Goal: Task Accomplishment & Management: Complete application form

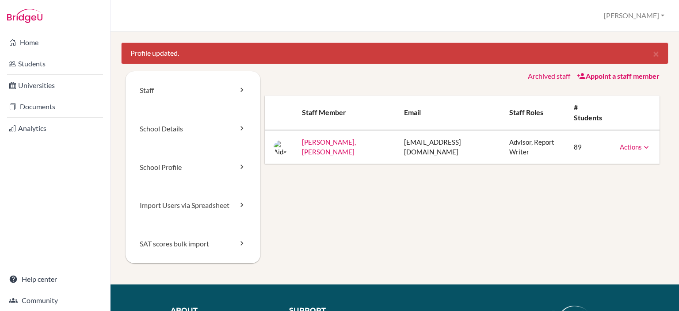
click at [622, 143] on link "Actions" at bounding box center [635, 147] width 31 height 8
click at [437, 156] on div "Staff School Details School Profile Import Users via Spreadsheet SAT scores bul…" at bounding box center [395, 177] width 538 height 213
click at [194, 97] on link "Staff" at bounding box center [193, 90] width 135 height 38
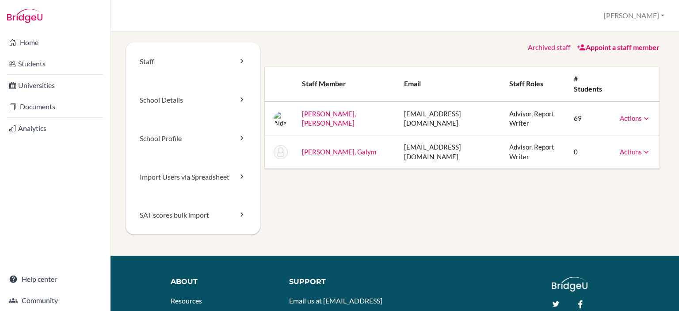
click at [632, 148] on link "Actions" at bounding box center [635, 152] width 31 height 8
click at [587, 189] on div "Staff School Details School Profile Import Users via Spreadsheet SAT scores bul…" at bounding box center [395, 148] width 538 height 213
click at [191, 106] on link "School Details" at bounding box center [193, 100] width 135 height 38
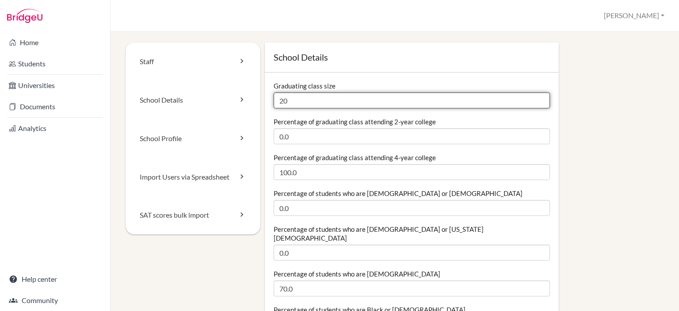
click at [320, 101] on input "20" at bounding box center [412, 100] width 276 height 16
type input "2"
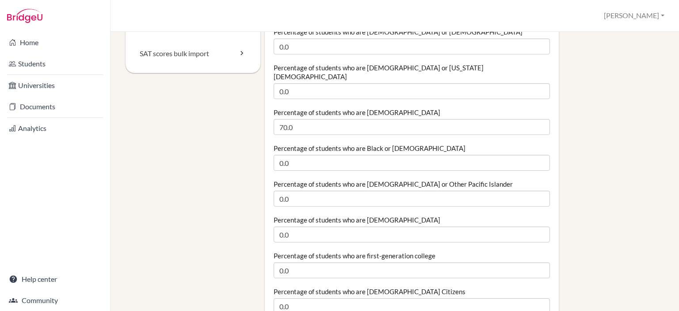
scroll to position [177, 0]
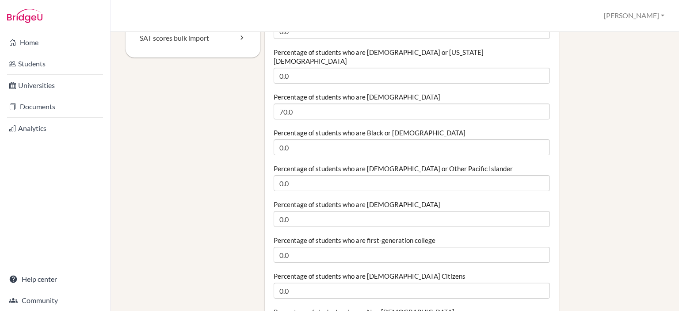
type input "31"
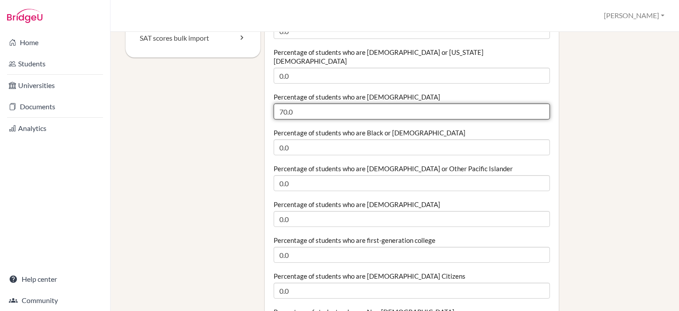
click at [341, 103] on input "70.0" at bounding box center [412, 111] width 276 height 16
drag, startPoint x: 341, startPoint y: 100, endPoint x: 207, endPoint y: 107, distance: 134.1
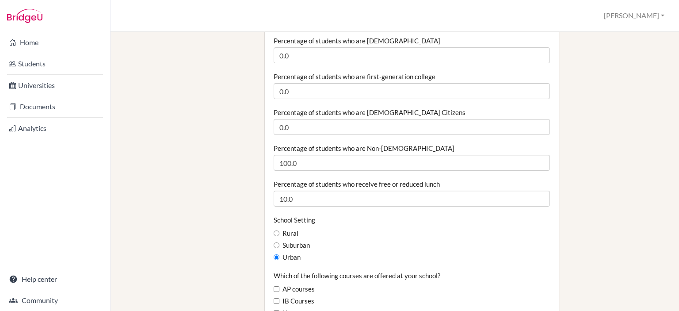
scroll to position [354, 0]
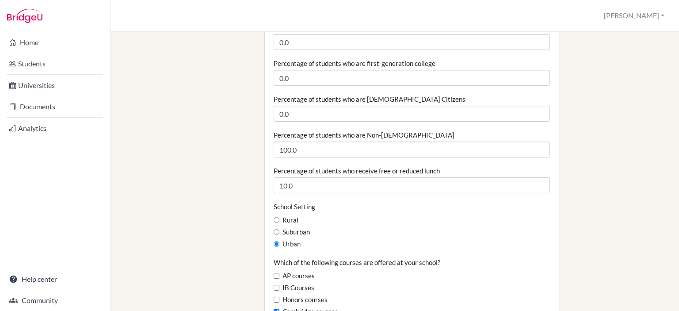
type input "77"
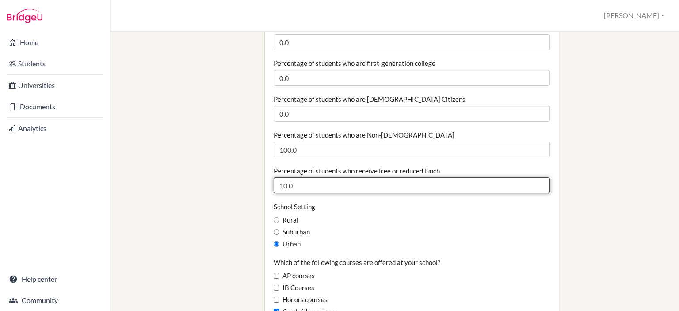
drag, startPoint x: 317, startPoint y: 179, endPoint x: 263, endPoint y: 192, distance: 55.5
type input "22.5"
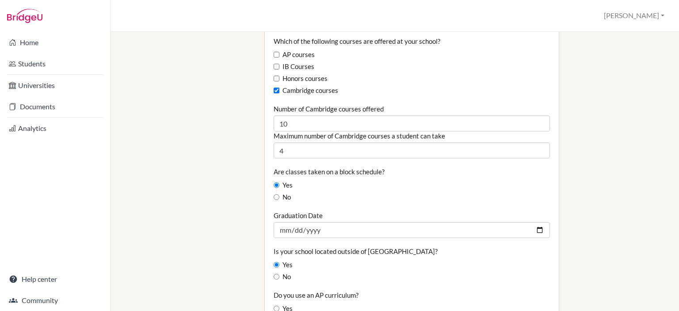
scroll to position [663, 0]
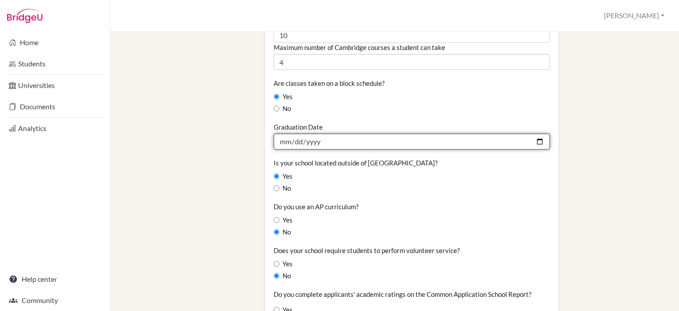
click at [338, 134] on input "2025-06-15" at bounding box center [412, 142] width 276 height 16
click at [345, 134] on input "2025-06-15" at bounding box center [412, 142] width 276 height 16
click at [532, 134] on input "2025-06-15" at bounding box center [412, 142] width 276 height 16
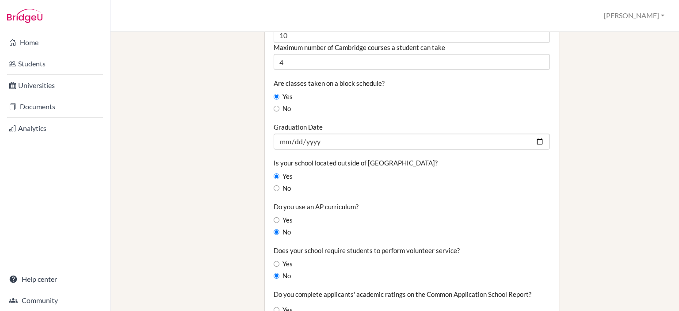
click at [450, 172] on div "Yes" at bounding box center [412, 177] width 276 height 10
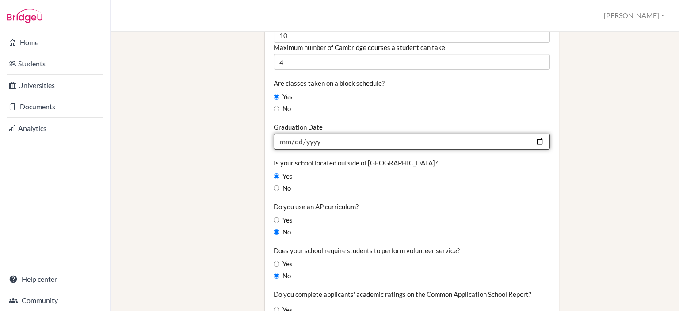
click at [297, 134] on input "2025-06-15" at bounding box center [412, 142] width 276 height 16
click at [285, 134] on input "2025-06-15" at bounding box center [412, 142] width 276 height 16
click at [541, 135] on input "2025-06-15" at bounding box center [412, 142] width 276 height 16
click at [537, 134] on input "2025-06-15" at bounding box center [412, 142] width 276 height 16
type input "2025-06-20"
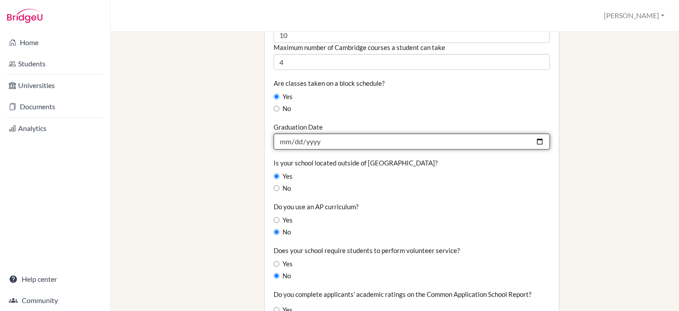
click at [359, 134] on input "2025-06-20" at bounding box center [412, 142] width 276 height 16
click at [540, 136] on input "2025-06-20" at bounding box center [412, 142] width 276 height 16
click at [534, 134] on input "2025-06-20" at bounding box center [412, 142] width 276 height 16
click at [341, 134] on input "Graduation Date" at bounding box center [412, 142] width 276 height 16
click at [324, 134] on input "Graduation Date" at bounding box center [412, 142] width 276 height 16
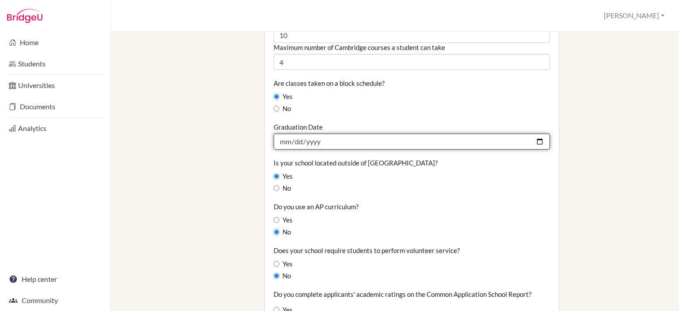
click at [324, 134] on input "Graduation Date" at bounding box center [412, 142] width 276 height 16
click at [294, 134] on input "Graduation Date" at bounding box center [412, 142] width 276 height 16
click at [342, 134] on input "Graduation Date" at bounding box center [412, 142] width 276 height 16
click at [531, 134] on input "Graduation Date" at bounding box center [412, 142] width 276 height 16
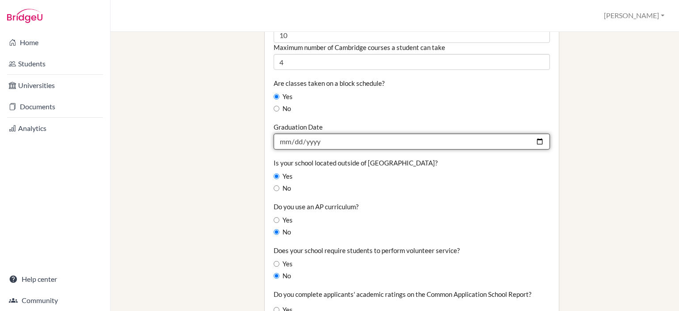
type input "2026-06-20"
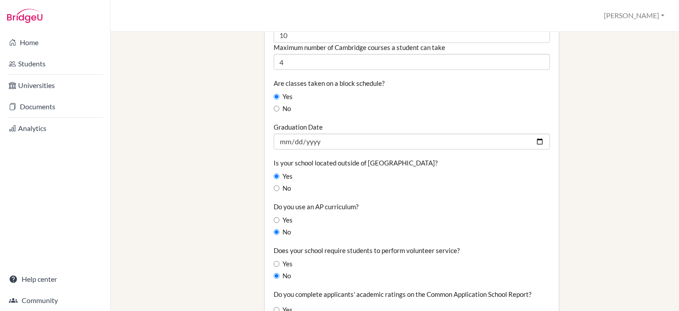
click at [598, 183] on div "School Details Graduating class size 31 Percentage of graduating class attendin…" at bounding box center [462, 41] width 404 height 1324
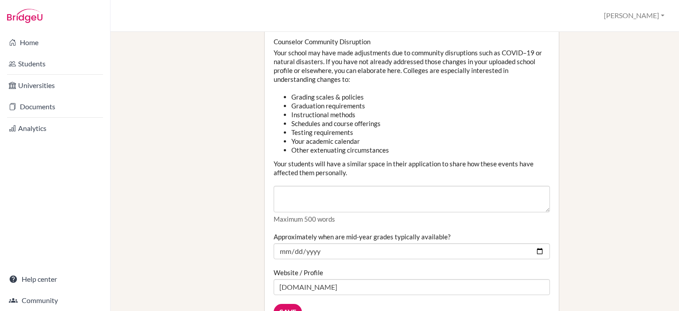
scroll to position [973, 0]
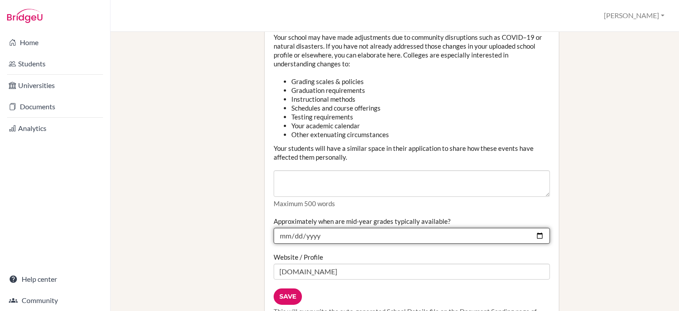
click at [423, 228] on input "2024-12-30" at bounding box center [412, 236] width 276 height 16
click at [534, 228] on input "2024-12-30" at bounding box center [412, 236] width 276 height 16
click at [535, 228] on input "Approximately when are mid-year grades typically available?" at bounding box center [412, 236] width 276 height 16
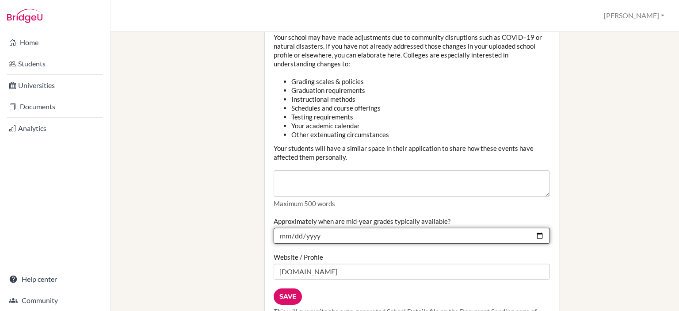
click at [464, 228] on input "2026-01-23" at bounding box center [412, 236] width 276 height 16
click at [538, 228] on input "2026-01-23" at bounding box center [412, 236] width 276 height 16
type input "2026-01-05"
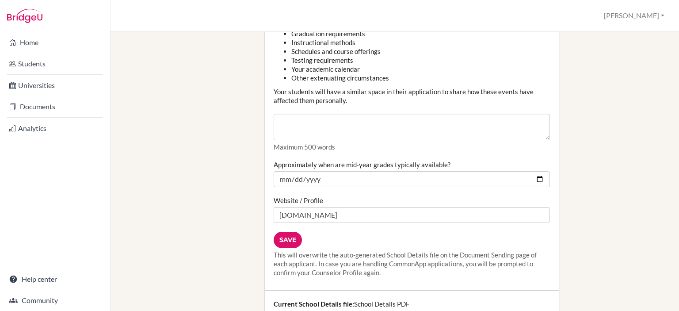
scroll to position [1061, 0]
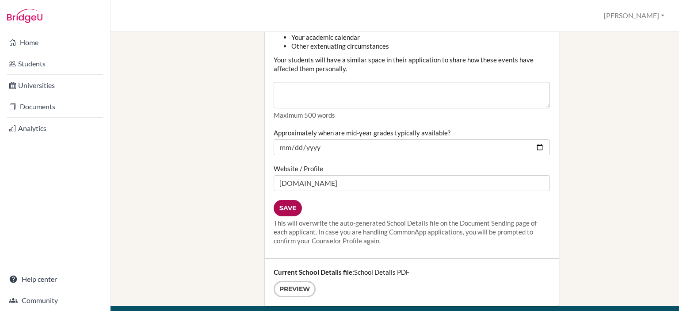
click at [279, 200] on input "Save" at bounding box center [288, 208] width 28 height 16
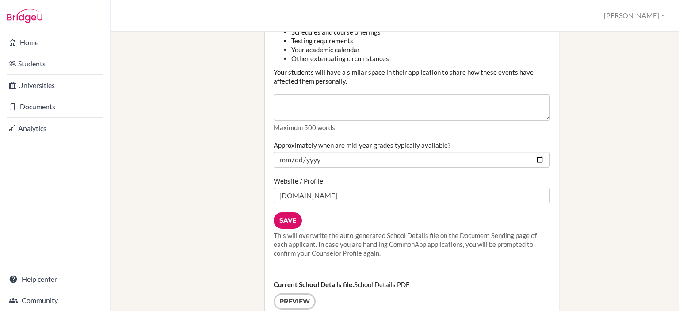
scroll to position [1105, 0]
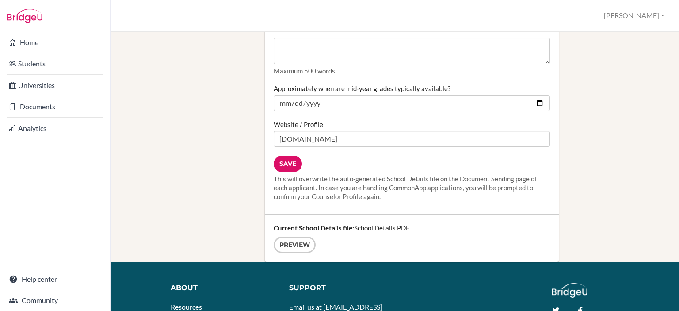
click at [363, 219] on div "Current School Details file: School Details PDF Preview" at bounding box center [412, 237] width 294 height 47
click at [297, 237] on link "Preview" at bounding box center [295, 245] width 42 height 16
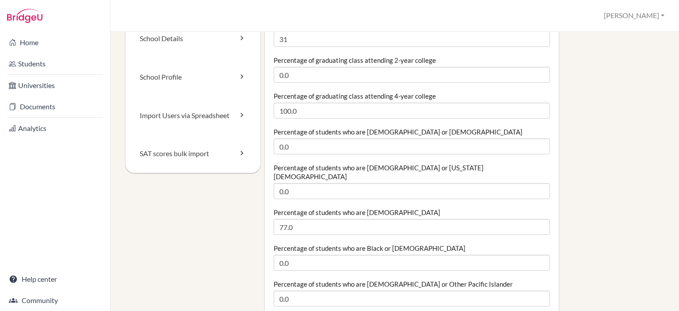
scroll to position [0, 0]
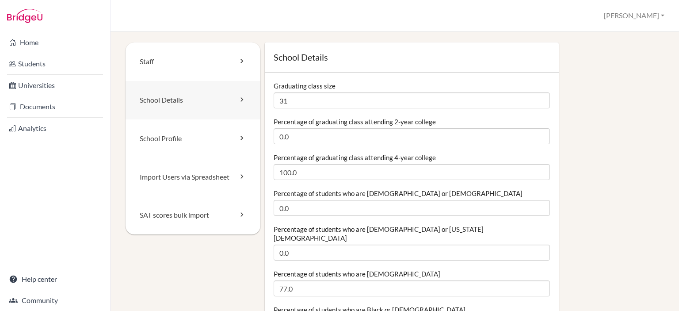
click at [185, 100] on link "School Details" at bounding box center [193, 100] width 135 height 38
click at [187, 139] on link "School Profile" at bounding box center [193, 138] width 135 height 38
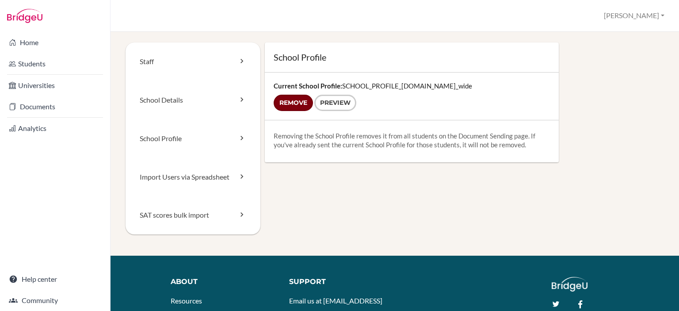
click at [282, 107] on input "Remove" at bounding box center [293, 103] width 39 height 16
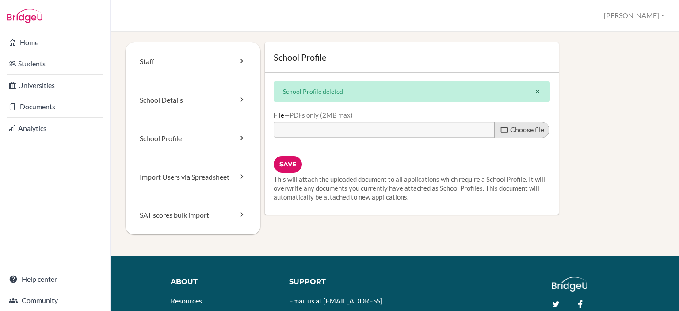
click at [515, 134] on label "Choose file" at bounding box center [521, 130] width 55 height 16
click at [409, 132] on input "Choose file" at bounding box center [341, 127] width 135 height 10
type input "C:\fakepath\SCHOOL_PROFILE_2026.pdf"
type input "SCHOOL_PROFILE_2026.pdf"
click at [290, 164] on input "Save" at bounding box center [288, 164] width 28 height 16
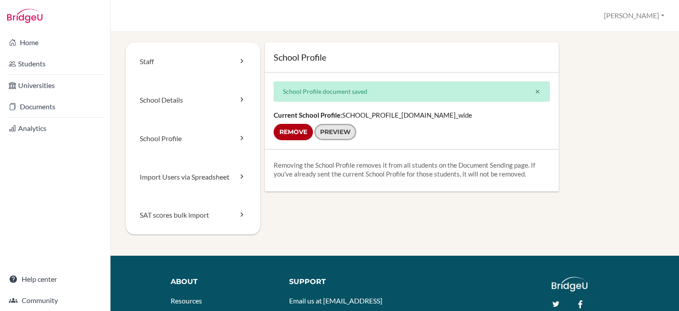
click at [342, 132] on link "Preview" at bounding box center [335, 132] width 42 height 16
click at [203, 179] on link "Import Users via Spreadsheet" at bounding box center [193, 177] width 135 height 38
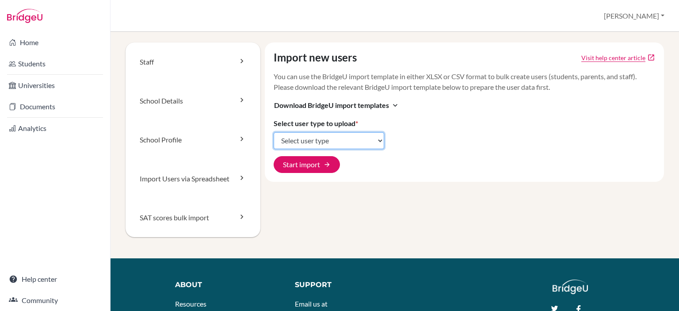
click at [364, 135] on select "Select user type Students Students and parents Parents Advisors Report writers" at bounding box center [329, 140] width 111 height 17
click at [516, 162] on div "Import new users Visit help center article open_in_new You can use the BridgeU …" at bounding box center [465, 111] width 400 height 139
click at [375, 104] on span "Download BridgeU import templates" at bounding box center [331, 105] width 115 height 11
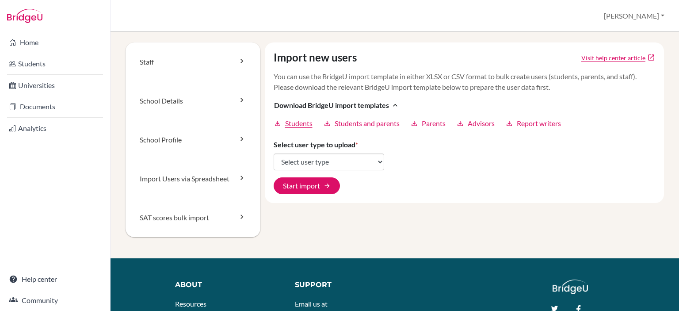
click at [295, 122] on span "Students" at bounding box center [298, 123] width 27 height 11
click at [199, 224] on link "SAT scores bulk import" at bounding box center [193, 217] width 135 height 39
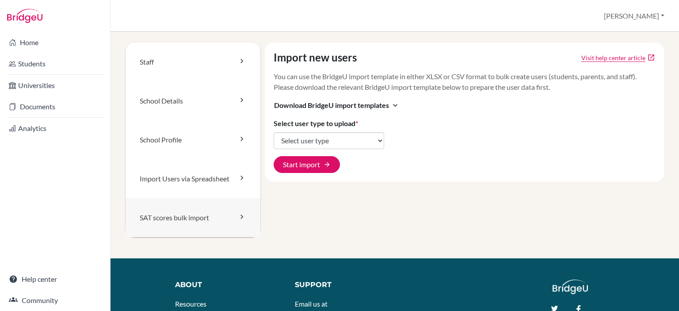
click at [189, 221] on link "SAT scores bulk import" at bounding box center [193, 217] width 135 height 39
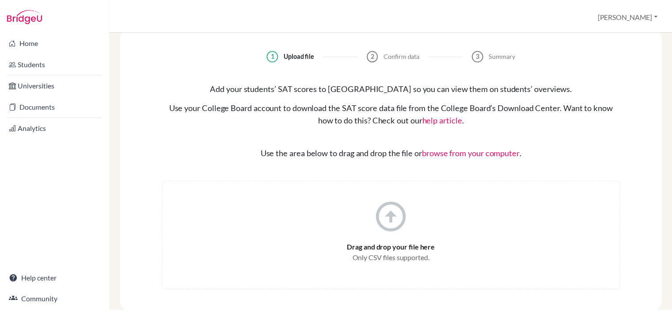
scroll to position [14, 0]
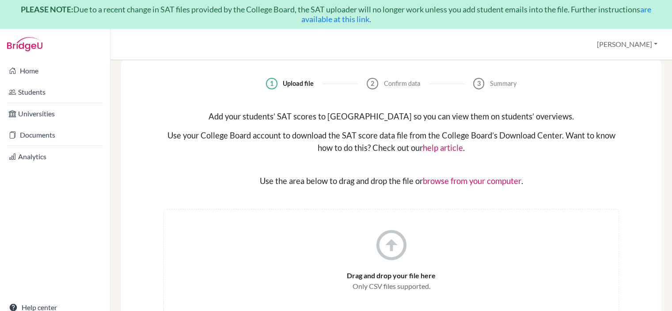
click at [385, 286] on span "Only CSV files supported." at bounding box center [392, 286] width 78 height 11
click at [392, 256] on icon "arrow_circle_up" at bounding box center [392, 245] width 36 height 36
drag, startPoint x: 392, startPoint y: 246, endPoint x: 411, endPoint y: 235, distance: 22.0
click at [391, 246] on icon "arrow_circle_up" at bounding box center [392, 245] width 36 height 36
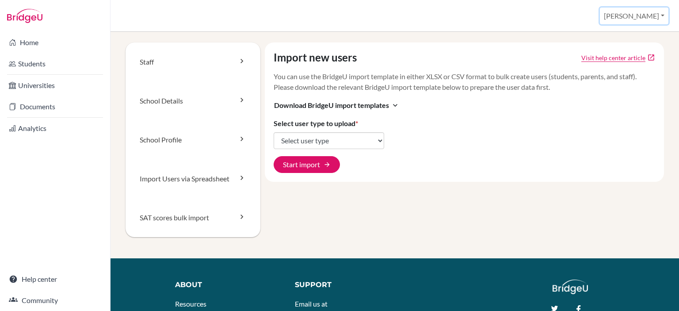
click at [638, 20] on button "[PERSON_NAME]" at bounding box center [634, 16] width 69 height 17
click at [633, 42] on link "Profile" at bounding box center [602, 36] width 70 height 14
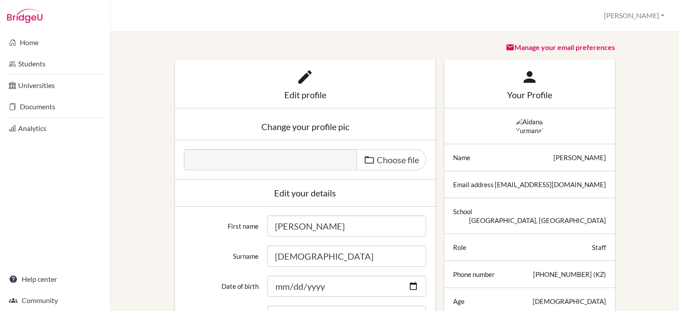
click at [561, 50] on link "Manage your email preferences" at bounding box center [560, 47] width 109 height 8
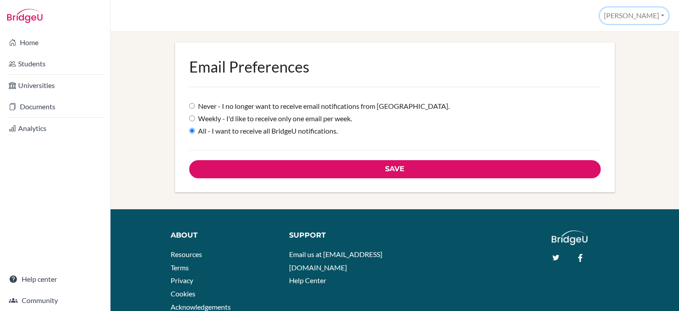
click at [661, 18] on button "[PERSON_NAME]" at bounding box center [634, 16] width 69 height 16
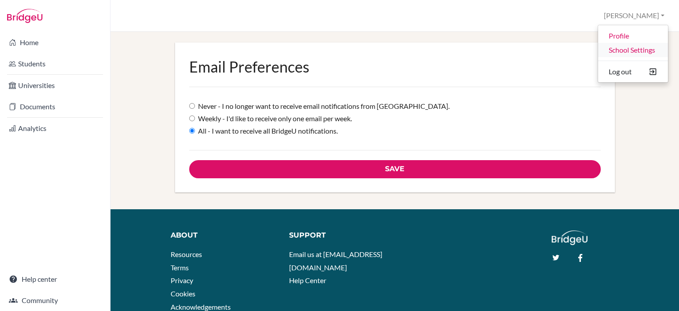
click at [645, 52] on link "School Settings" at bounding box center [633, 50] width 70 height 14
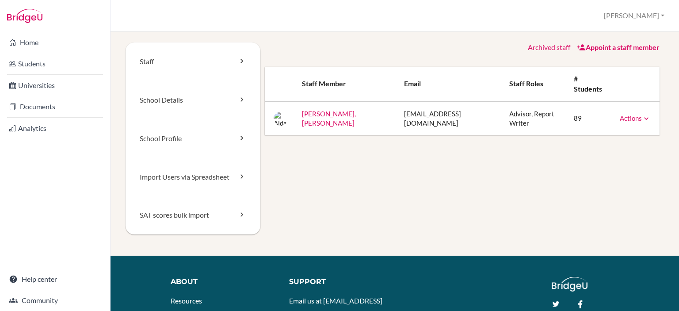
click at [410, 182] on div "Staff School Details School Profile Import Users via Spreadsheet SAT scores bul…" at bounding box center [395, 148] width 538 height 213
click at [60, 43] on link "Home" at bounding box center [55, 43] width 107 height 18
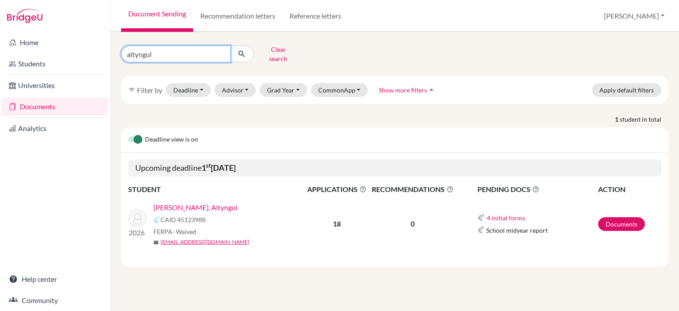
click at [223, 51] on input "altyngul" at bounding box center [176, 54] width 110 height 17
click at [176, 53] on input "Find student by name..." at bounding box center [176, 54] width 110 height 17
type input "altyngul"
click at [212, 202] on link "Kabylkakova, Altyngul" at bounding box center [195, 207] width 84 height 11
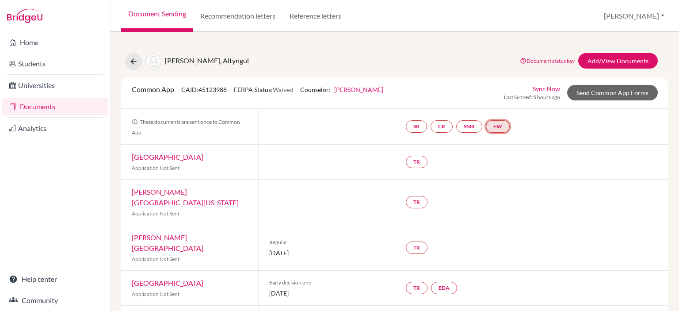
click at [497, 128] on link "FW" at bounding box center [498, 126] width 24 height 12
click at [500, 99] on link "Fee waiver" at bounding box center [500, 100] width 30 height 8
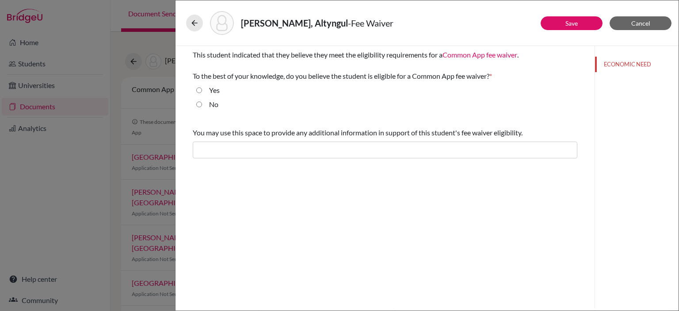
click at [213, 92] on label "Yes" at bounding box center [214, 90] width 11 height 11
click at [202, 92] on input "Yes" at bounding box center [199, 90] width 6 height 11
radio input "true"
click at [580, 23] on button "Save" at bounding box center [572, 23] width 62 height 14
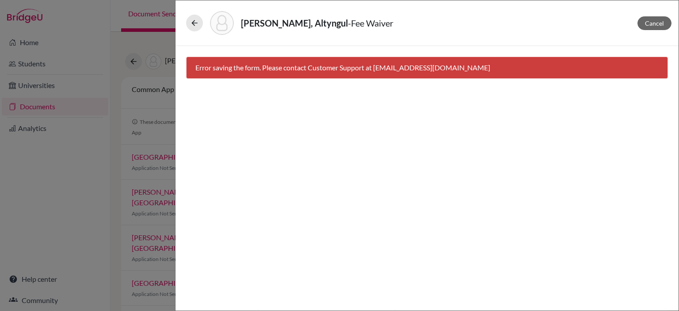
click at [343, 186] on div "Cancel Error saving the form. Please contact Customer Support at hi@bridge-u.com" at bounding box center [427, 178] width 503 height 264
click at [35, 271] on div "Kabylkakova, Altyngul - Fee Waiver Cancel Error saving the form. Please contact…" at bounding box center [339, 155] width 679 height 311
click at [661, 23] on span "Cancel" at bounding box center [654, 23] width 19 height 8
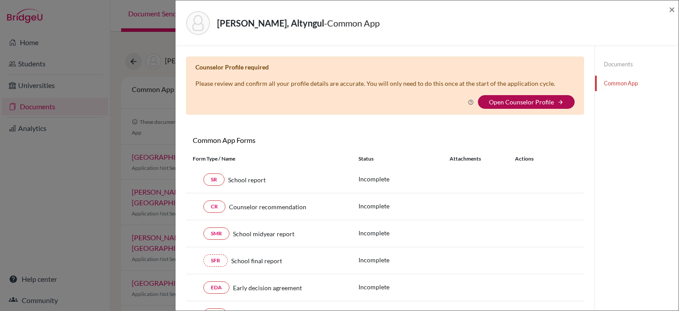
click at [522, 102] on link "Open Counselor Profile" at bounding box center [521, 102] width 65 height 8
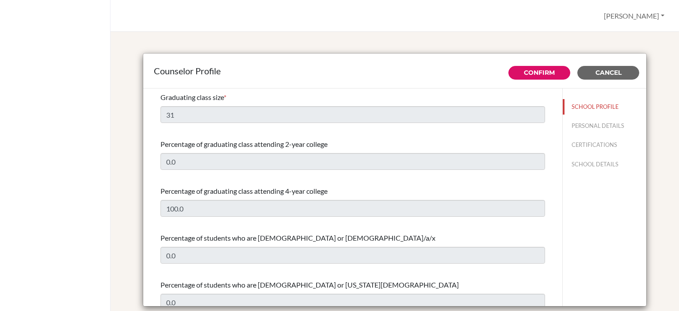
select select "1"
select select "350976"
click at [595, 127] on button "PERSONAL DETAILS" at bounding box center [605, 125] width 84 height 15
type input "[PERSON_NAME]"
type input "[DEMOGRAPHIC_DATA]"
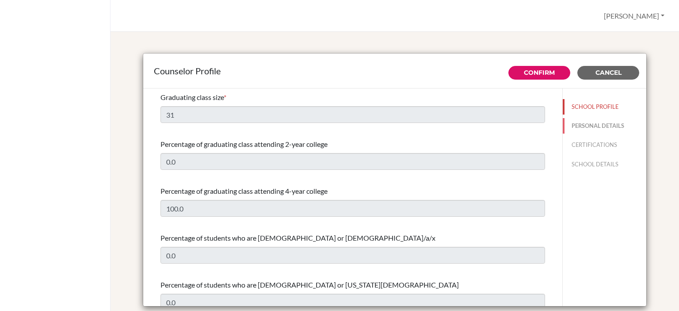
type input "College Counselor"
type input "7.7476574345"
type input "[EMAIL_ADDRESS][DOMAIN_NAME]"
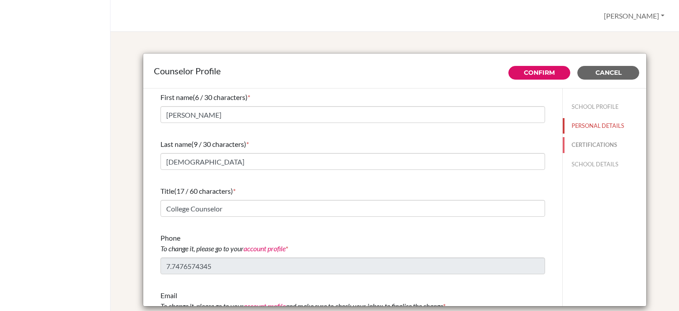
click at [582, 145] on button "CERTIFICATIONS" at bounding box center [605, 144] width 84 height 15
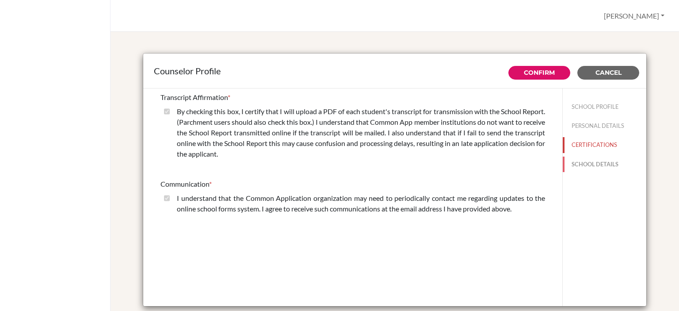
click at [580, 164] on button "SCHOOL DETAILS" at bounding box center [605, 163] width 84 height 15
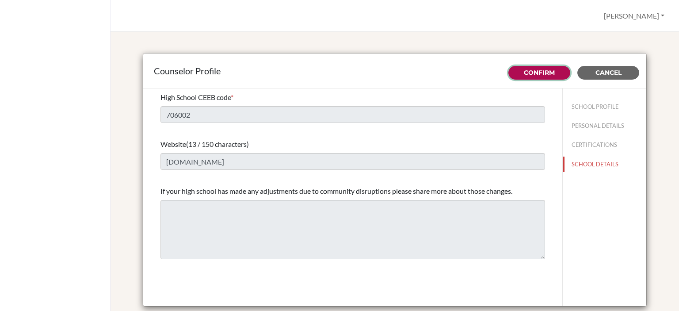
click at [540, 75] on link "Confirm" at bounding box center [539, 73] width 31 height 8
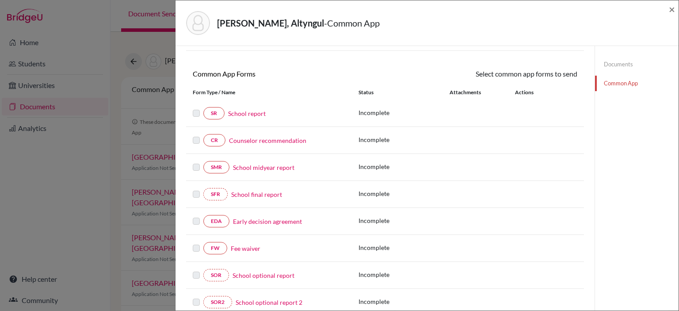
scroll to position [133, 0]
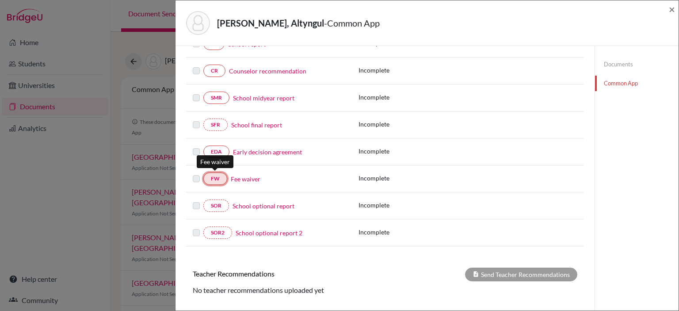
click at [220, 176] on link "FW" at bounding box center [215, 178] width 24 height 12
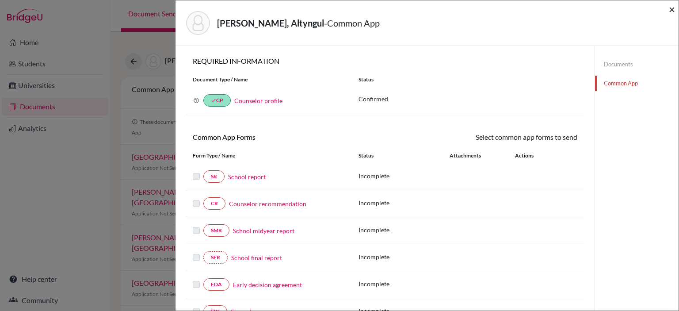
click at [672, 9] on span "×" at bounding box center [672, 9] width 6 height 13
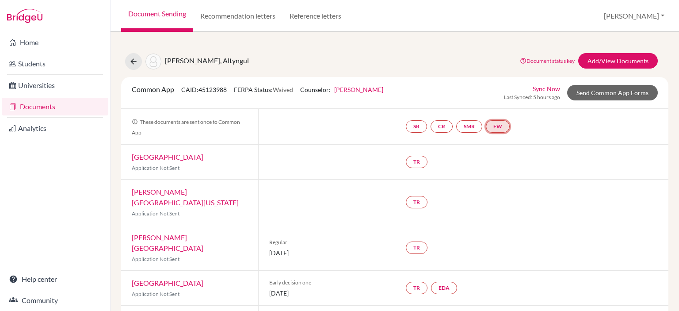
click at [491, 123] on link "FW" at bounding box center [498, 126] width 24 height 12
click at [492, 97] on link "Fee waiver" at bounding box center [500, 100] width 30 height 8
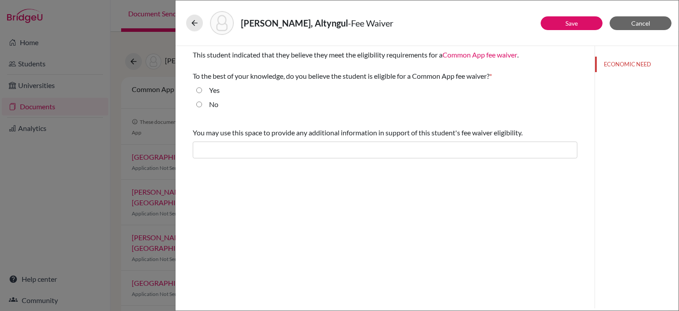
click at [203, 92] on div "Yes" at bounding box center [211, 92] width 18 height 14
click at [198, 88] on input "Yes" at bounding box center [199, 90] width 6 height 11
radio input "true"
click at [488, 158] on div "You may use this space to provide any additional information in support of this…" at bounding box center [385, 143] width 385 height 38
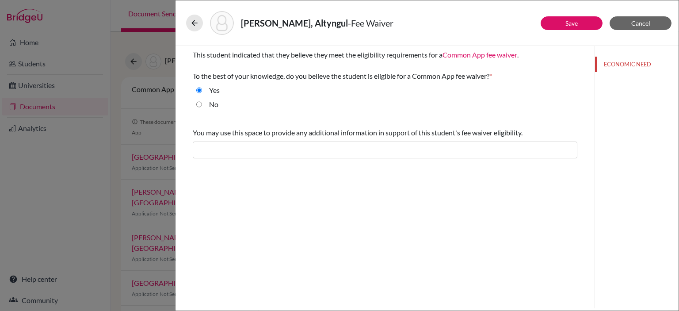
click at [488, 149] on input "text" at bounding box center [385, 149] width 385 height 17
click at [568, 20] on link "Save" at bounding box center [571, 23] width 12 height 8
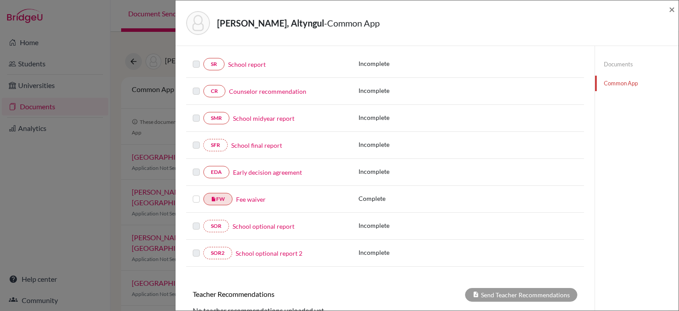
scroll to position [133, 0]
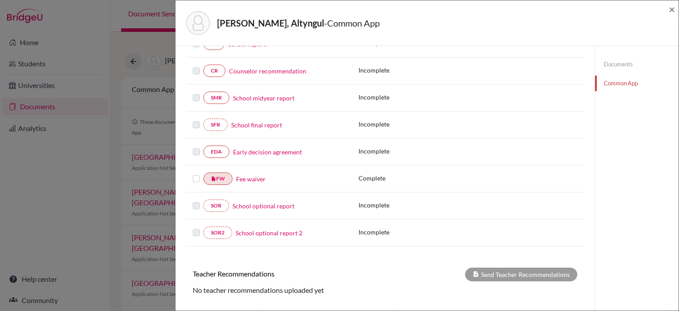
click at [202, 176] on div at bounding box center [198, 178] width 11 height 11
click at [193, 173] on label at bounding box center [196, 173] width 7 height 0
click at [0, 0] on input "checkbox" at bounding box center [0, 0] width 0 height 0
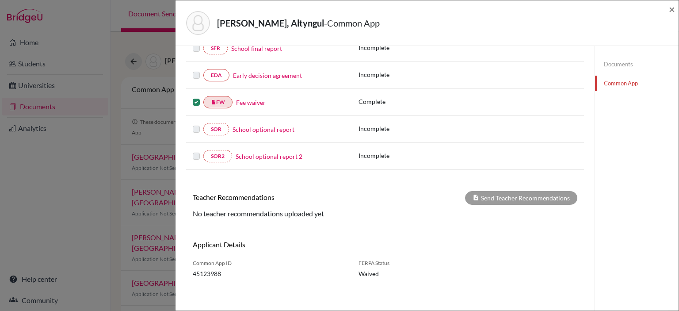
click at [504, 240] on div "Applicant Details" at bounding box center [385, 247] width 398 height 15
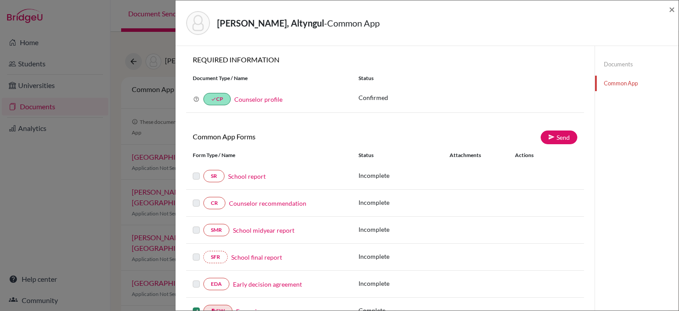
scroll to position [0, 0]
click at [417, 106] on div "Why am I being asked to do this? Confirming your Common App counselor profile e…" at bounding box center [385, 100] width 398 height 27
click at [671, 8] on span "×" at bounding box center [672, 9] width 6 height 13
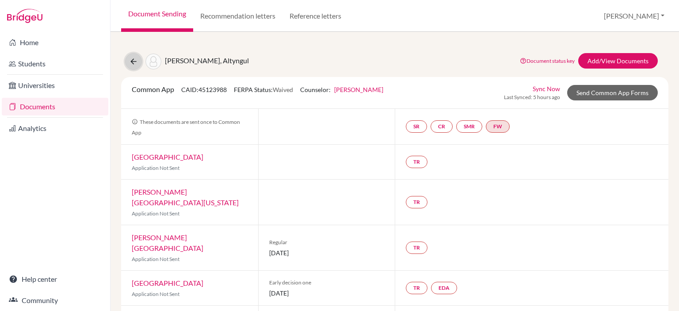
click at [132, 61] on icon at bounding box center [133, 61] width 9 height 9
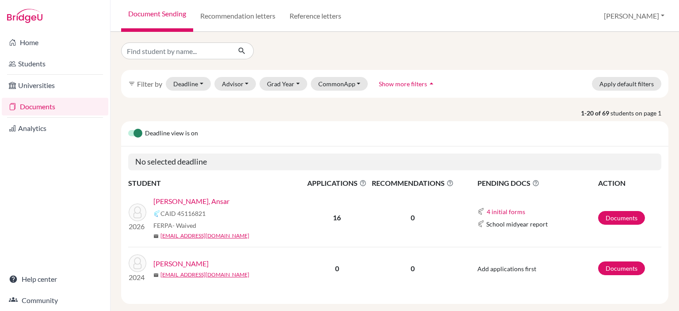
click at [190, 201] on link "[PERSON_NAME], Ansar" at bounding box center [191, 201] width 76 height 11
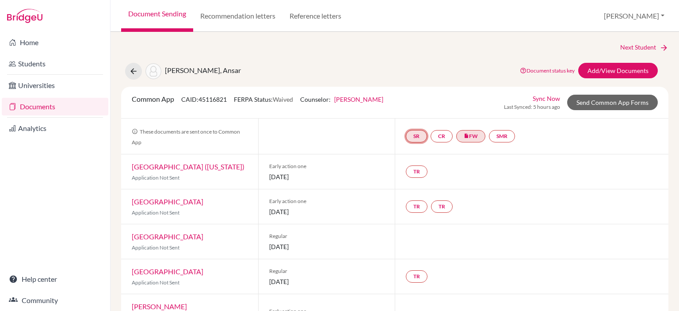
click at [408, 137] on link "SR" at bounding box center [416, 136] width 21 height 12
click at [420, 108] on link "School report" at bounding box center [417, 110] width 38 height 8
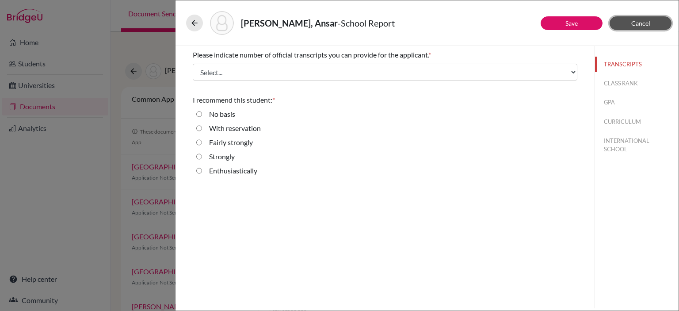
click at [638, 23] on span "Cancel" at bounding box center [640, 23] width 19 height 8
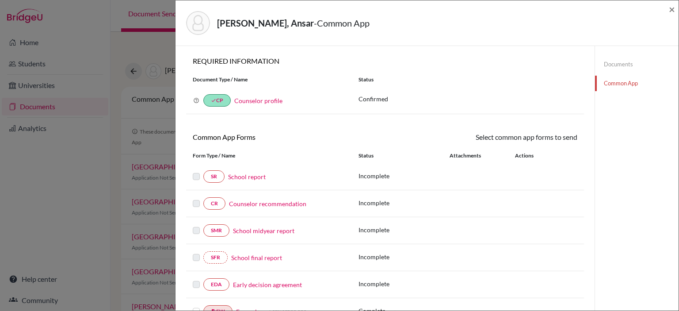
click at [668, 10] on div "[PERSON_NAME], Ansar - Common App ×" at bounding box center [427, 23] width 496 height 38
click at [671, 10] on span "×" at bounding box center [672, 9] width 6 height 13
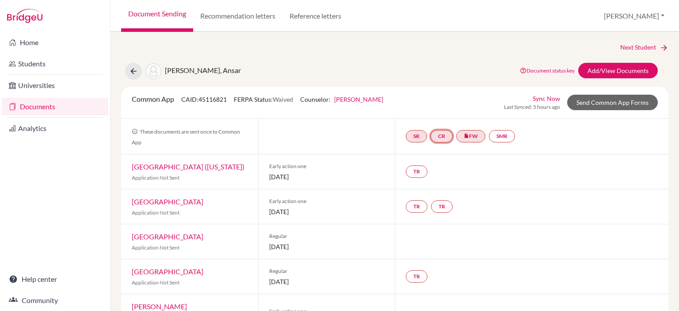
click at [438, 138] on link "CR" at bounding box center [442, 136] width 22 height 12
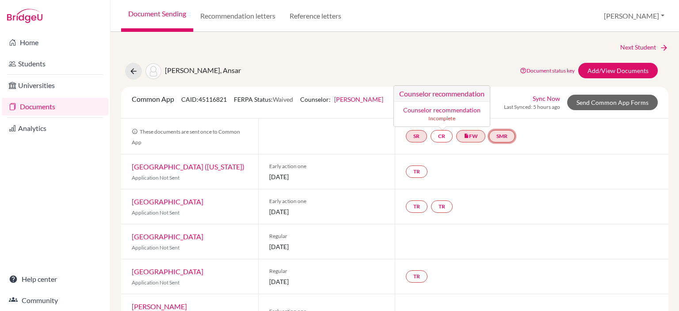
click at [501, 137] on link "SMR" at bounding box center [502, 136] width 26 height 12
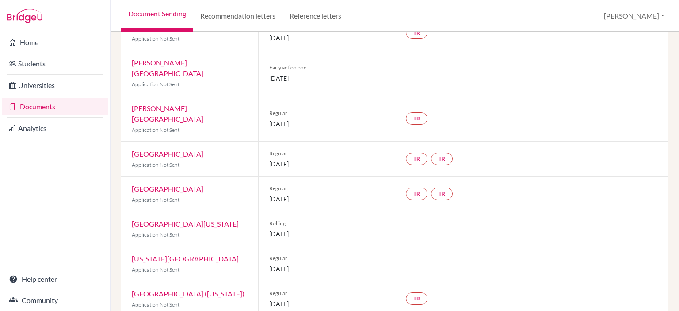
scroll to position [410, 0]
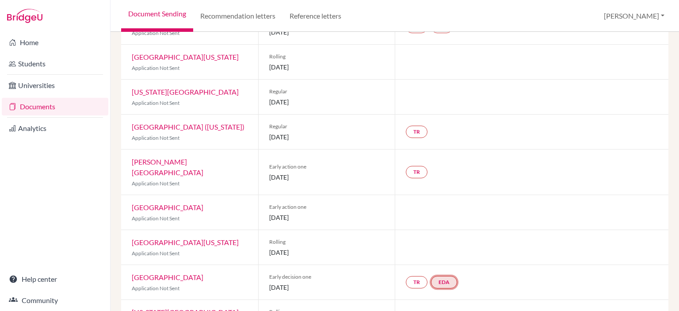
click at [447, 276] on link "EDA" at bounding box center [444, 282] width 26 height 12
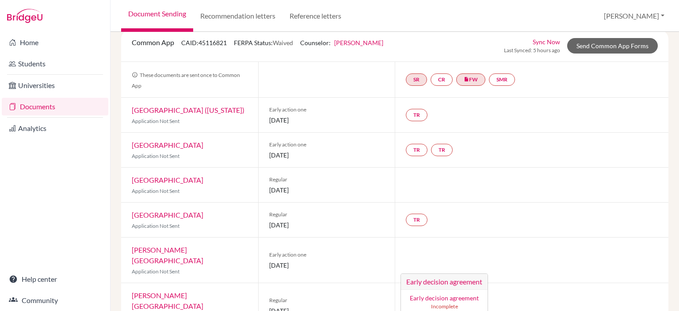
scroll to position [0, 0]
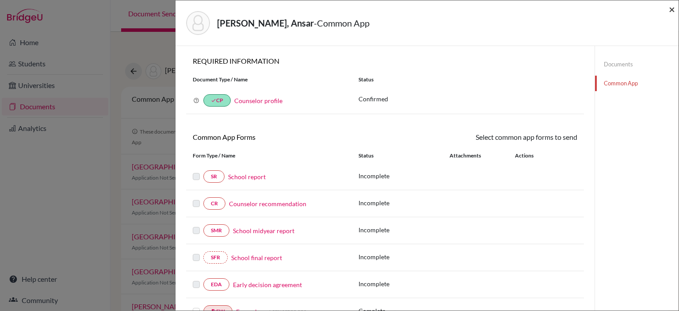
click at [671, 11] on span "×" at bounding box center [672, 9] width 6 height 13
